Goal: Task Accomplishment & Management: Complete application form

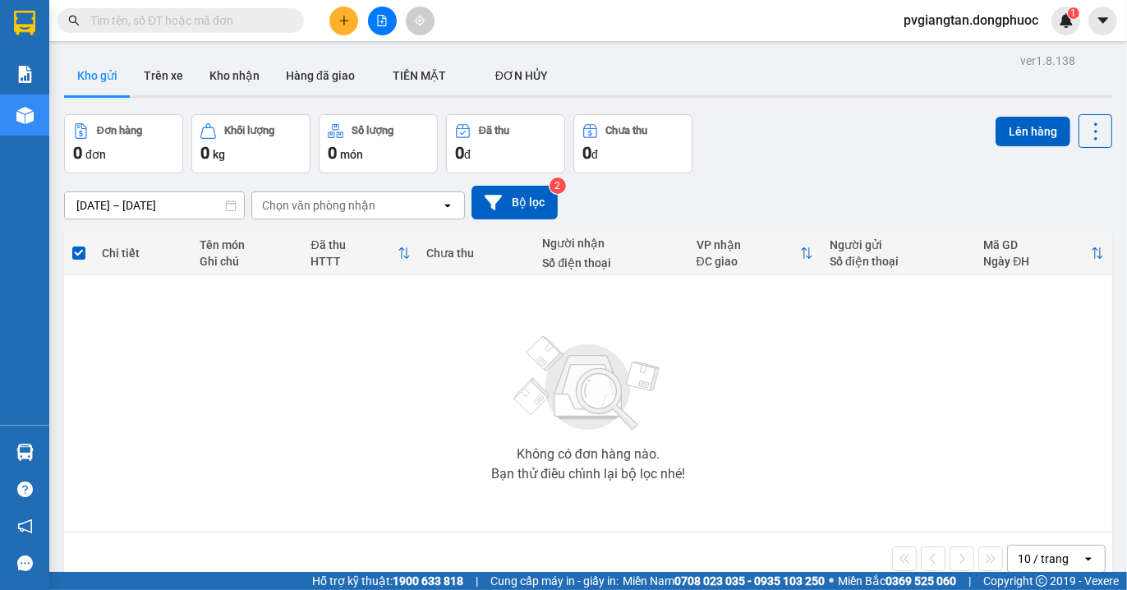
click at [333, 25] on button at bounding box center [343, 21] width 29 height 29
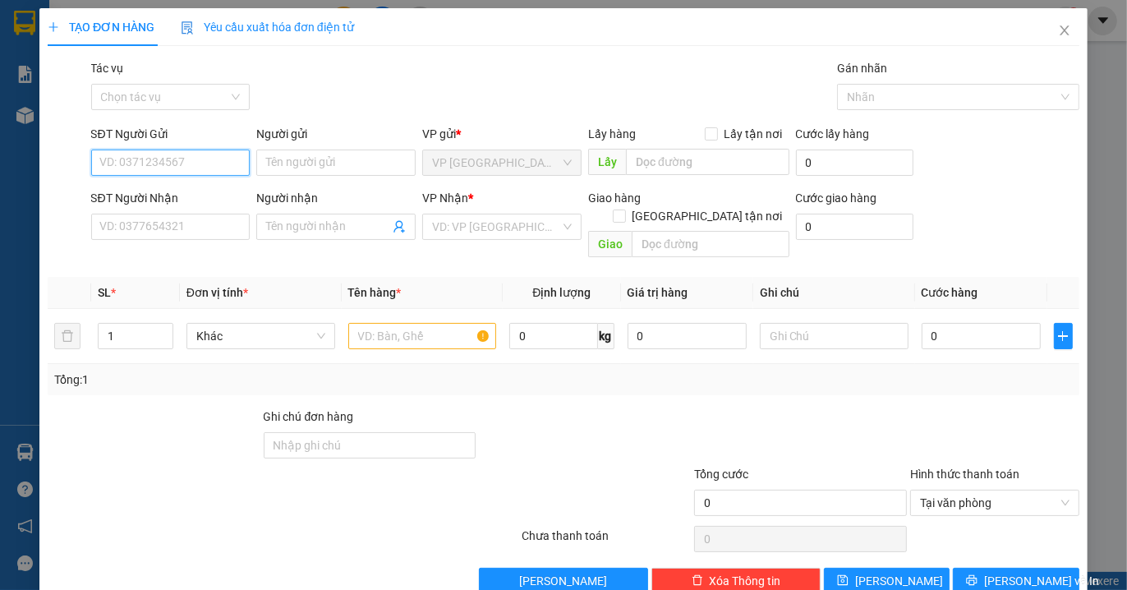
click at [176, 172] on input "SĐT Người Gửi" at bounding box center [170, 162] width 159 height 26
type input "0985854932"
click at [189, 199] on div "0985854932 - KIÊN" at bounding box center [167, 195] width 137 height 18
type input "KIÊN"
type input "0765027781"
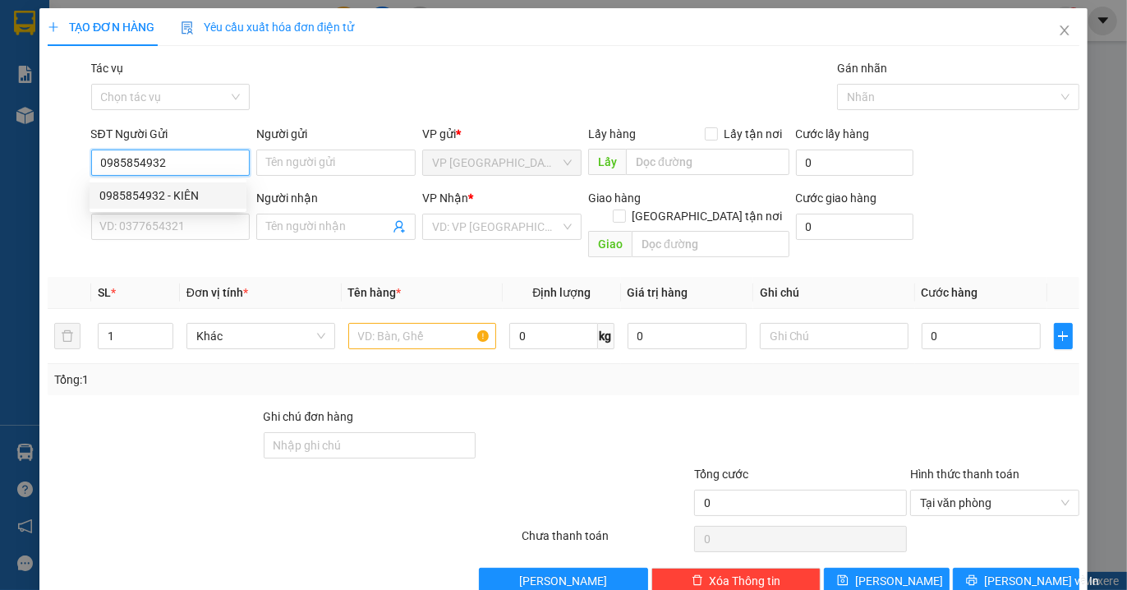
type input "KIET"
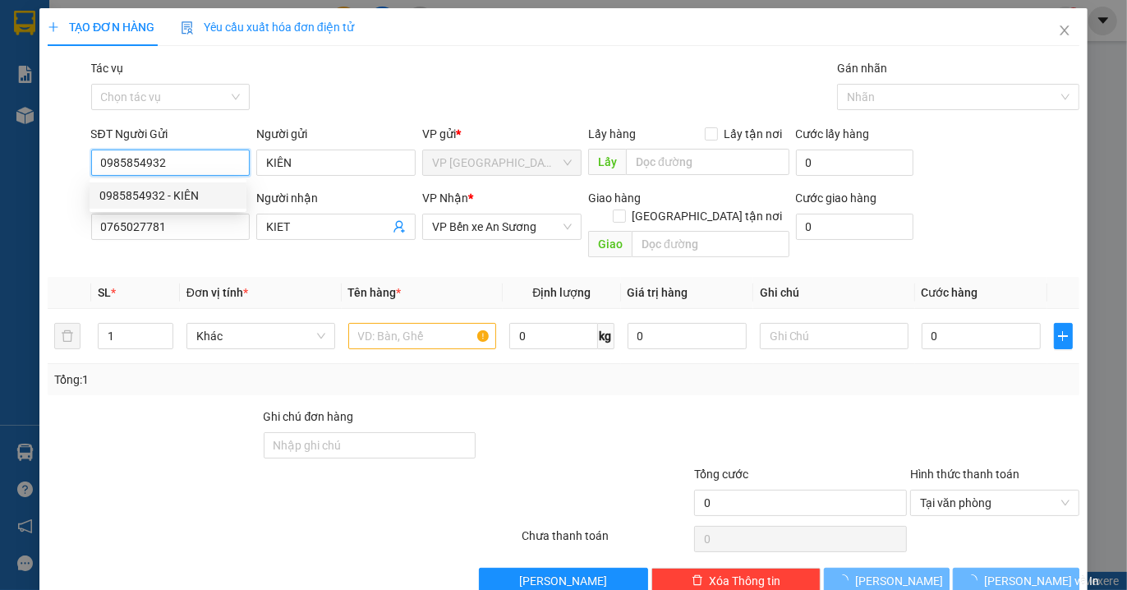
type input "40.000"
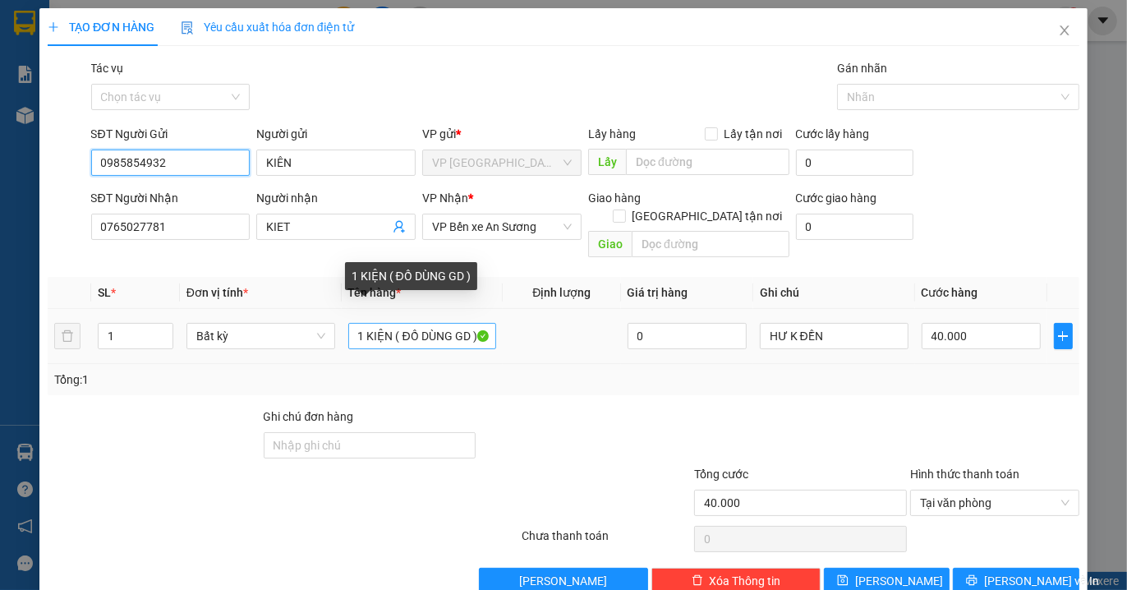
type input "0985854932"
click at [466, 323] on input "1 KIỆN ( ĐỒ DÙNG GD )" at bounding box center [422, 336] width 149 height 26
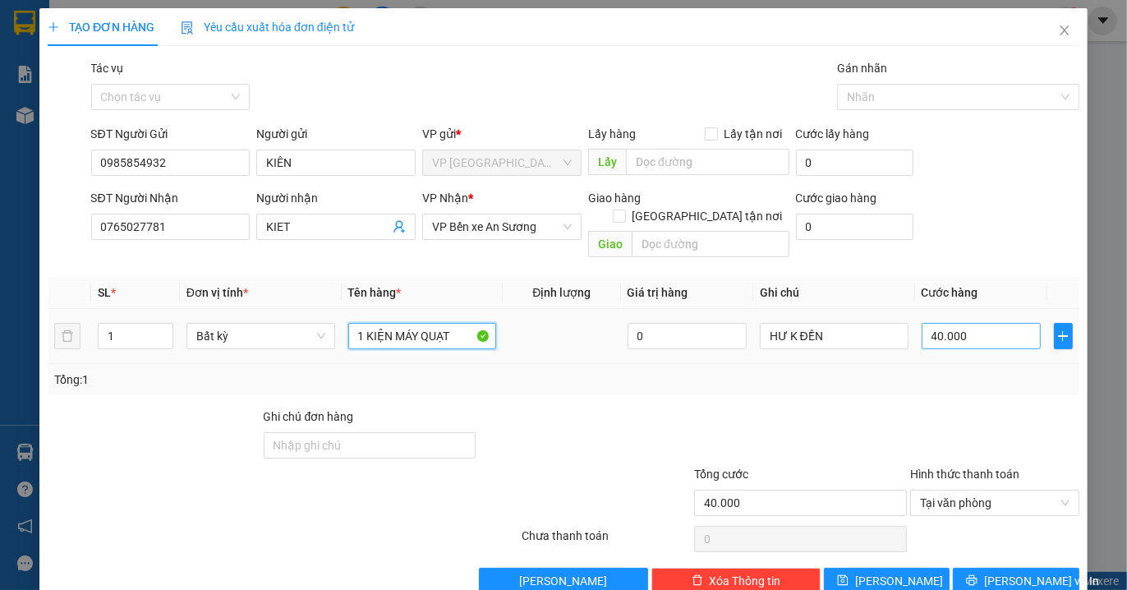
type input "1 KIỆN MÁY QUẠT"
click at [985, 324] on input "40.000" at bounding box center [980, 336] width 119 height 26
type input "0"
type input "003"
type input "35"
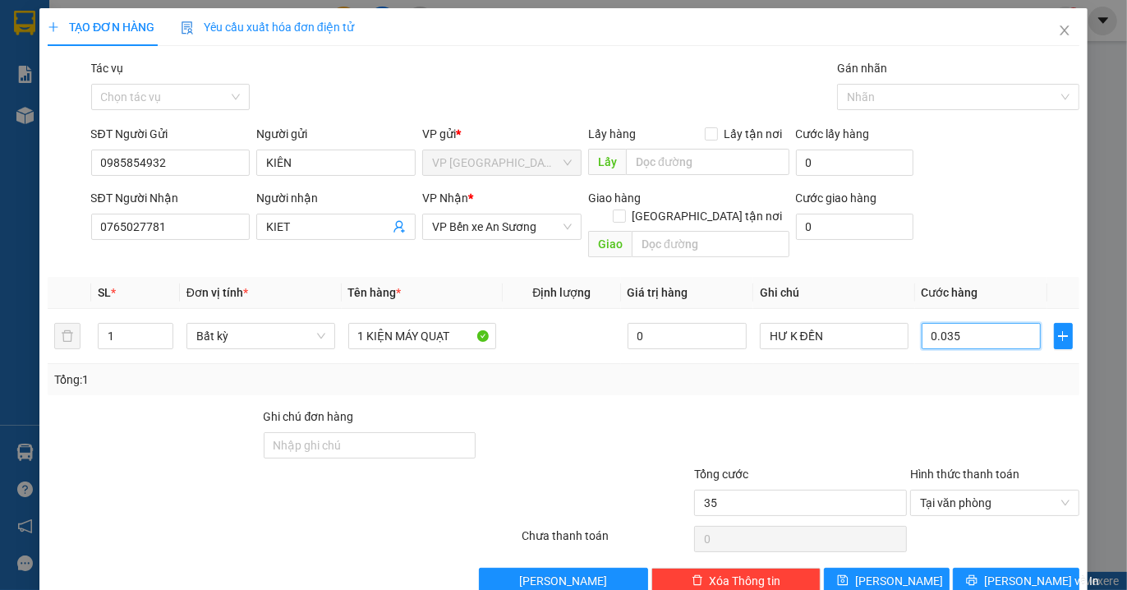
type input "0.035"
click at [760, 407] on div at bounding box center [799, 435] width 215 height 57
type input "35.000"
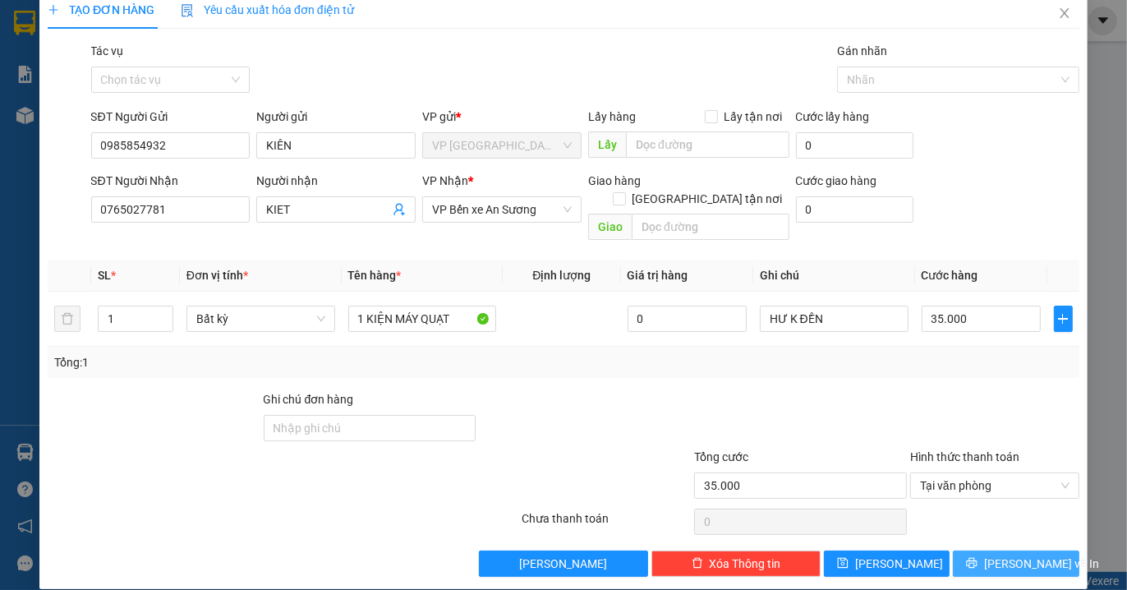
click at [1011, 554] on span "[PERSON_NAME] và In" at bounding box center [1041, 563] width 115 height 18
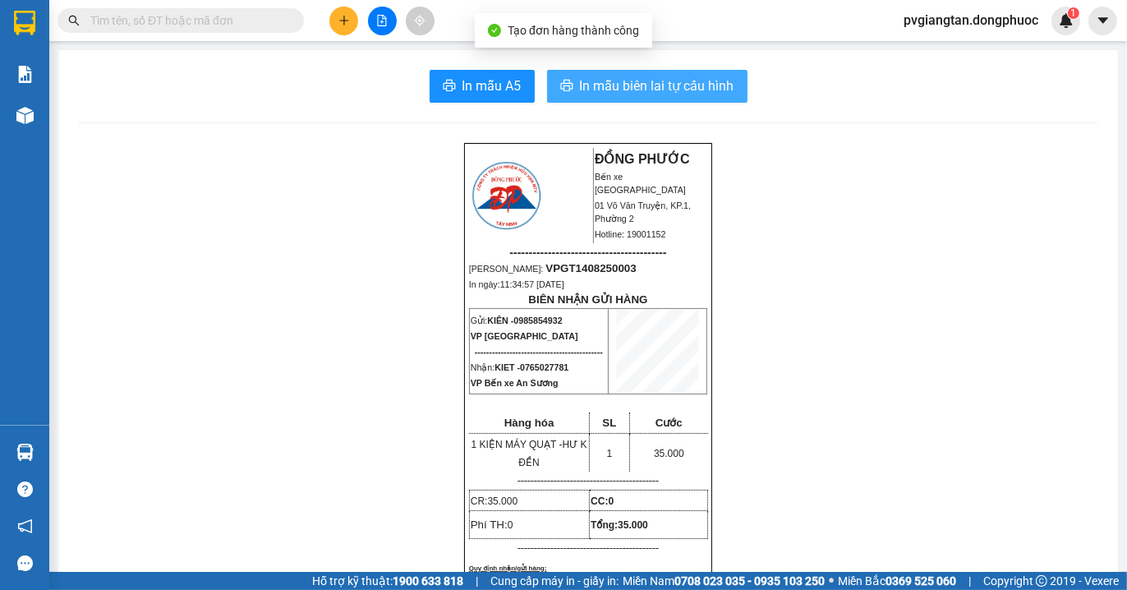
click at [630, 94] on span "In mẫu biên lai tự cấu hình" at bounding box center [657, 86] width 154 height 21
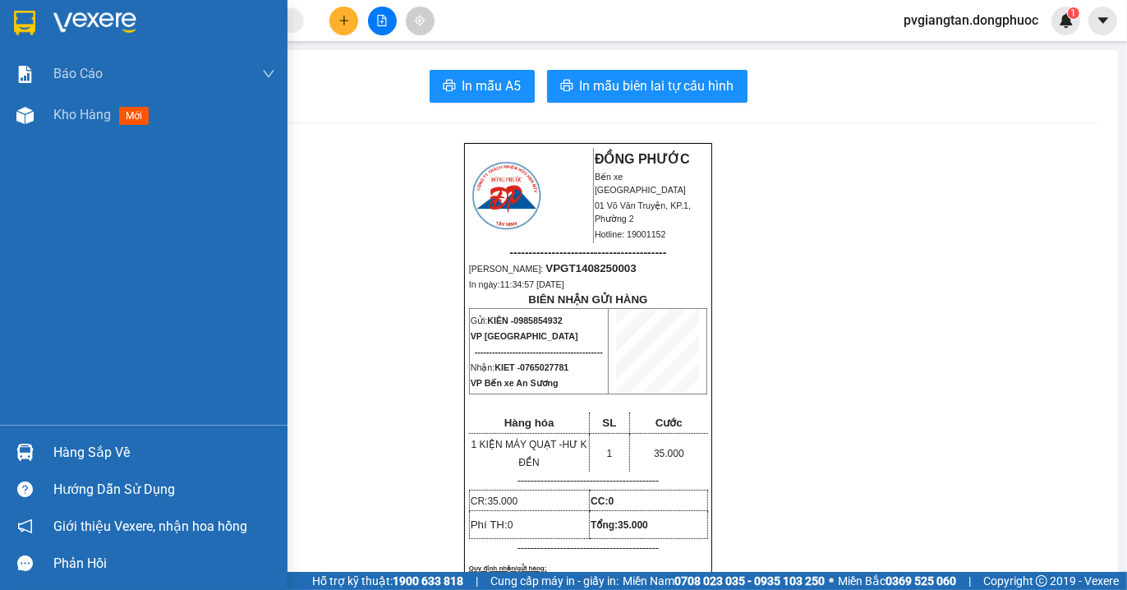
click at [34, 30] on img at bounding box center [24, 23] width 21 height 25
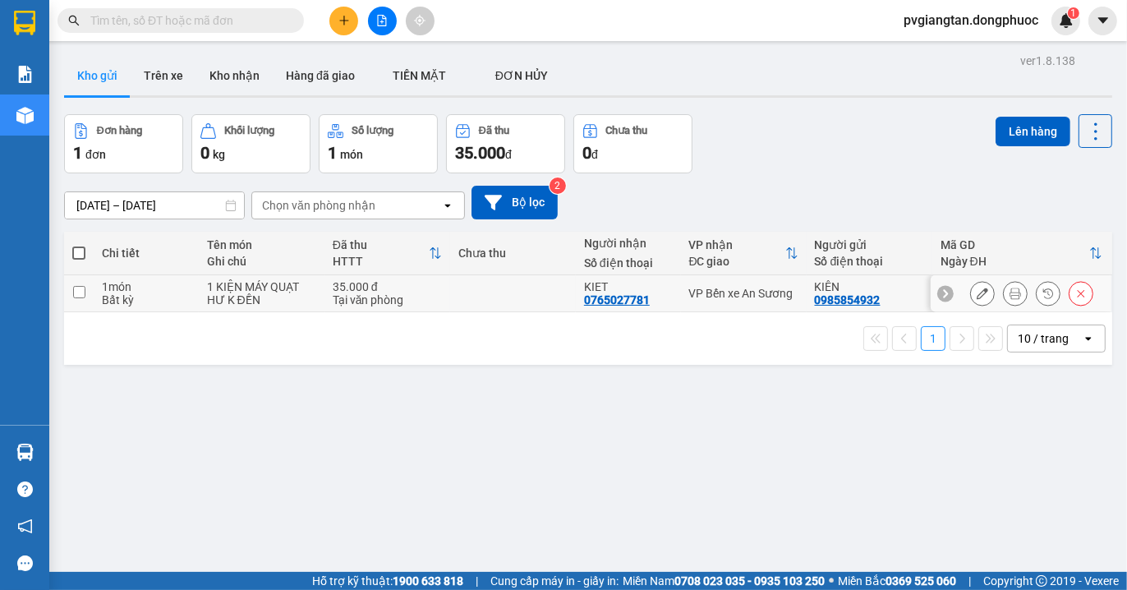
click at [757, 301] on td "VP Bến xe An Sương" at bounding box center [744, 293] width 126 height 37
checkbox input "true"
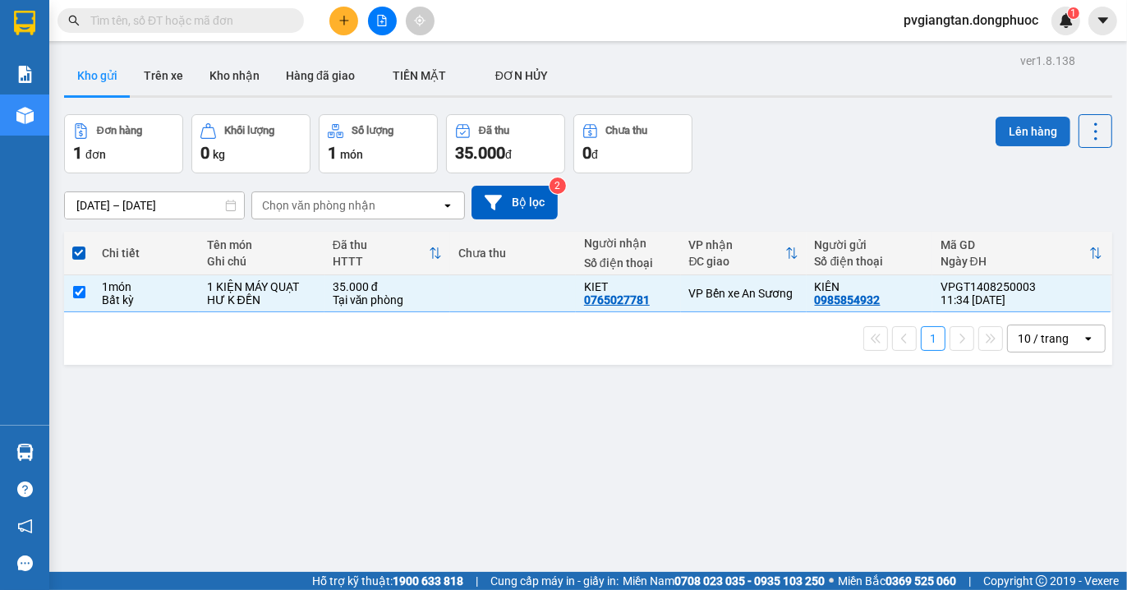
click at [1014, 126] on button "Lên hàng" at bounding box center [1032, 132] width 75 height 30
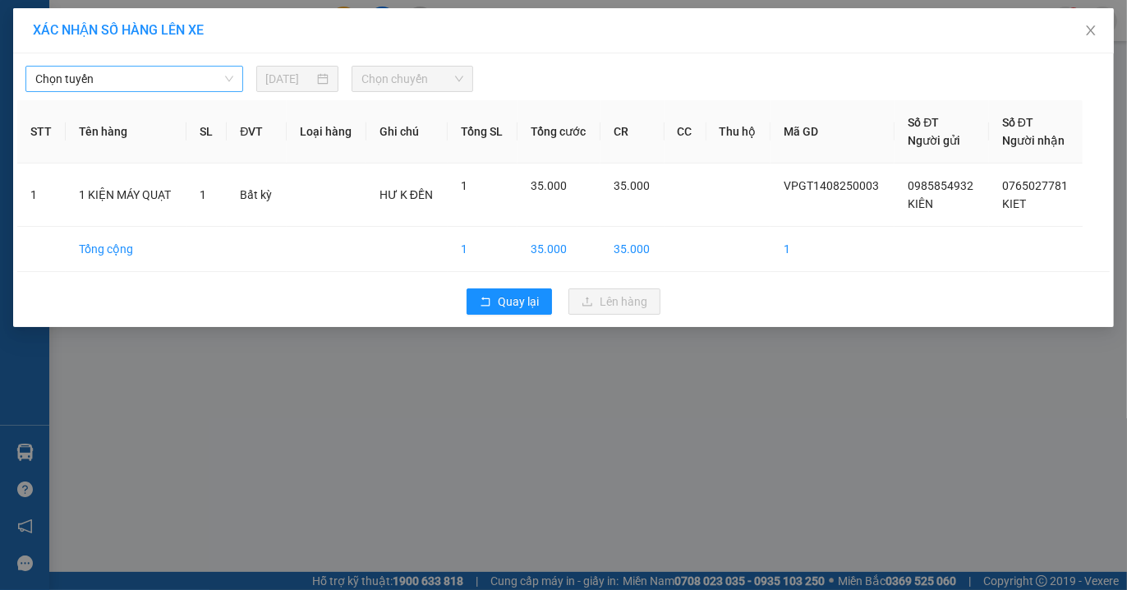
click at [225, 88] on span "Chọn tuyến" at bounding box center [134, 79] width 198 height 25
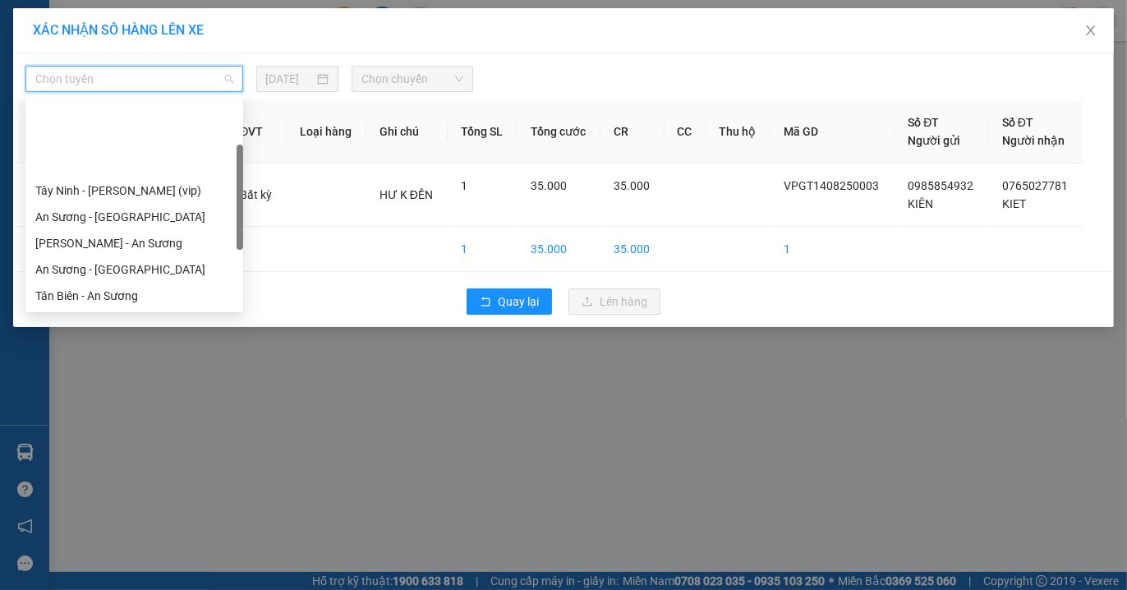
scroll to position [91, 0]
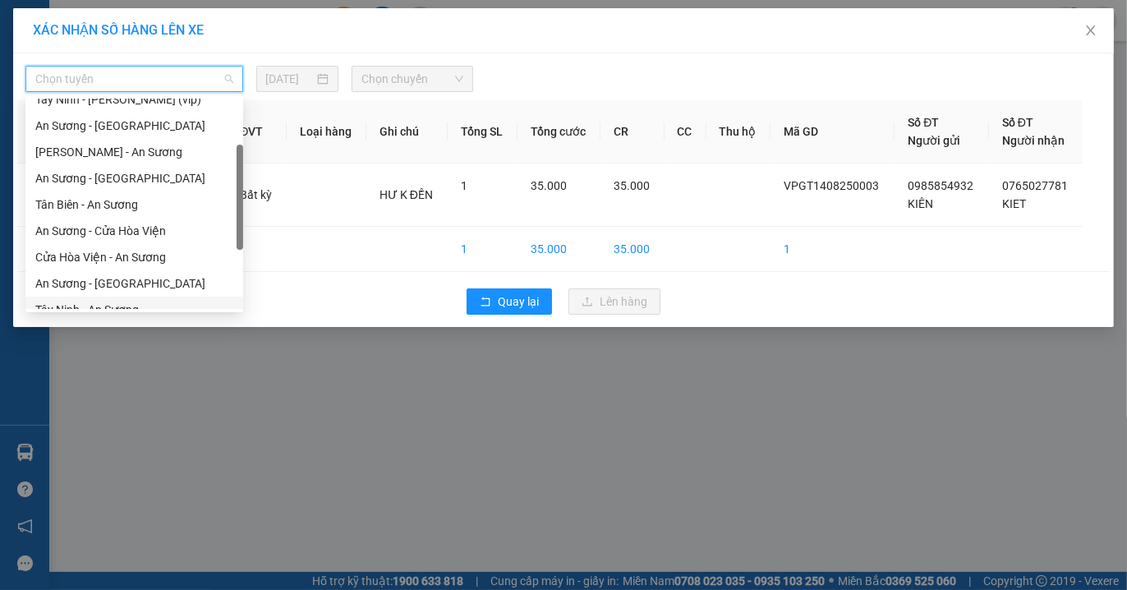
click at [103, 298] on div "Tây Ninh - An Sương" at bounding box center [134, 309] width 218 height 26
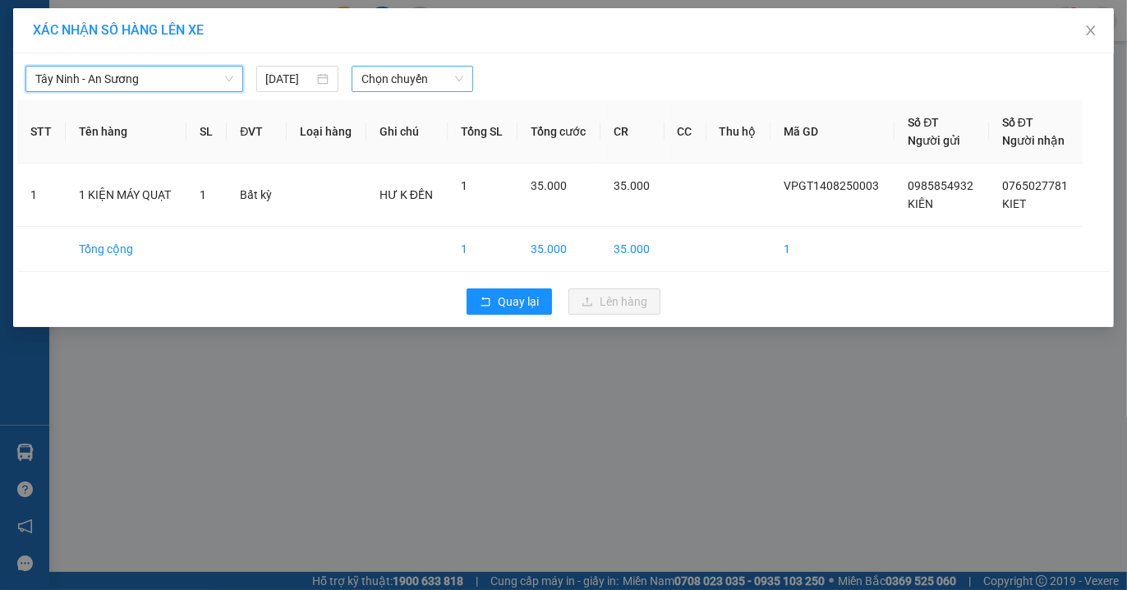
click at [439, 77] on span "Chọn chuyến" at bounding box center [412, 79] width 102 height 25
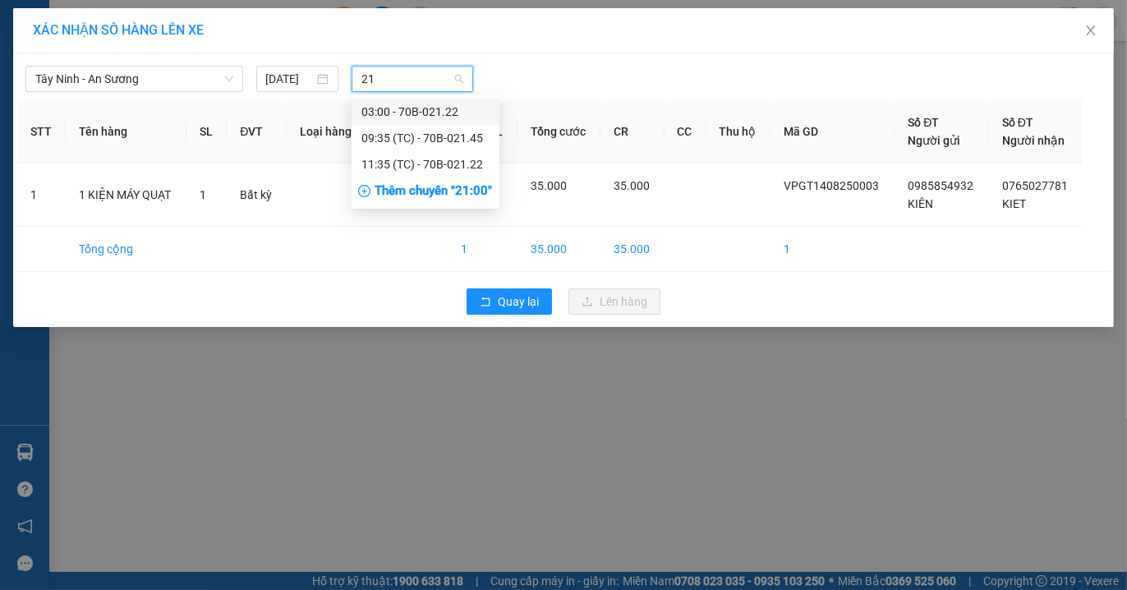
type input "212"
drag, startPoint x: 406, startPoint y: 140, endPoint x: 411, endPoint y: 149, distance: 10.3
click at [407, 140] on div "11:35 (TC) - 70B-021.22" at bounding box center [425, 138] width 128 height 18
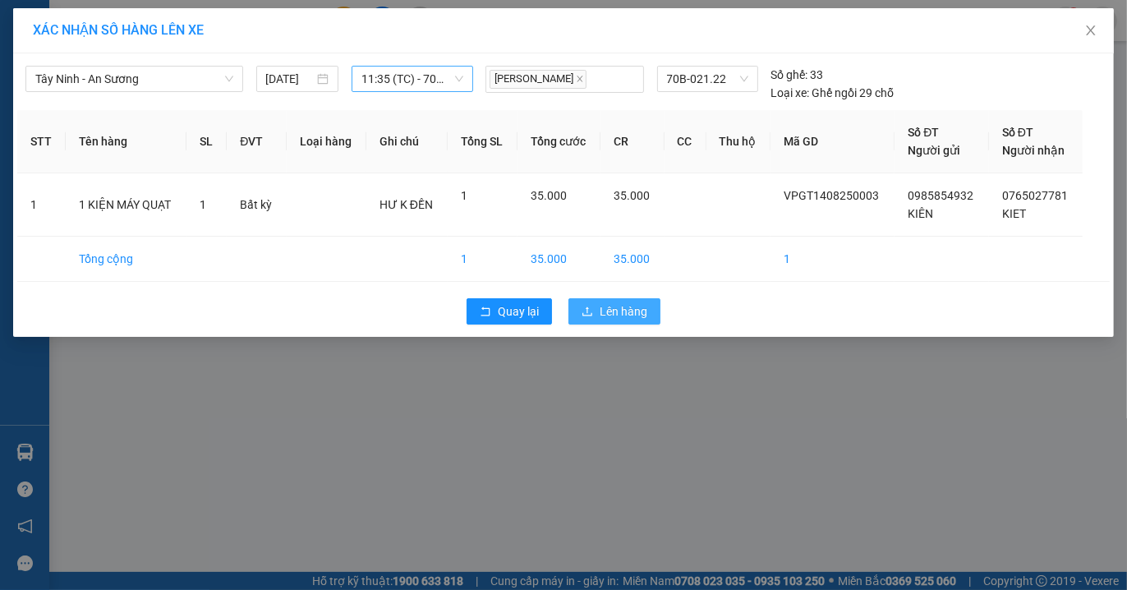
click at [608, 315] on span "Lên hàng" at bounding box center [623, 311] width 48 height 18
